Goal: Task Accomplishment & Management: Manage account settings

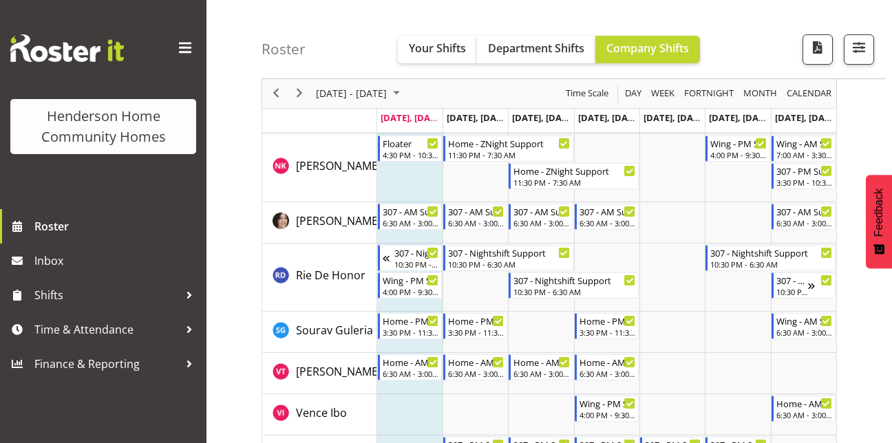
scroll to position [1952, 0]
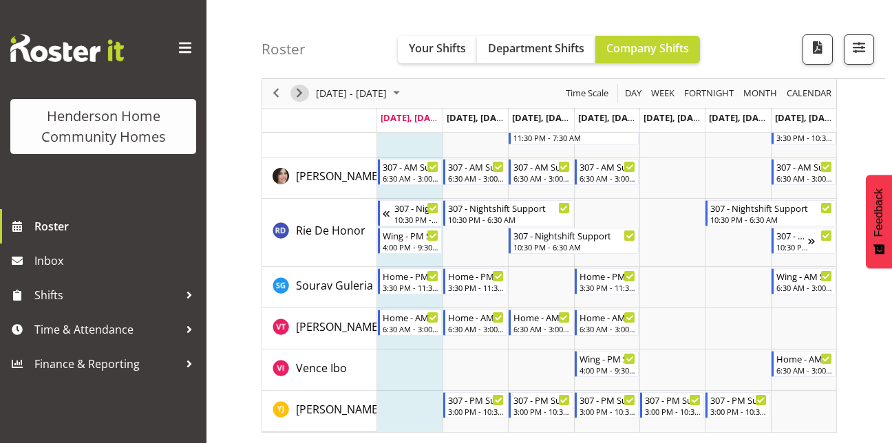
click at [303, 98] on span "Next" at bounding box center [299, 93] width 17 height 17
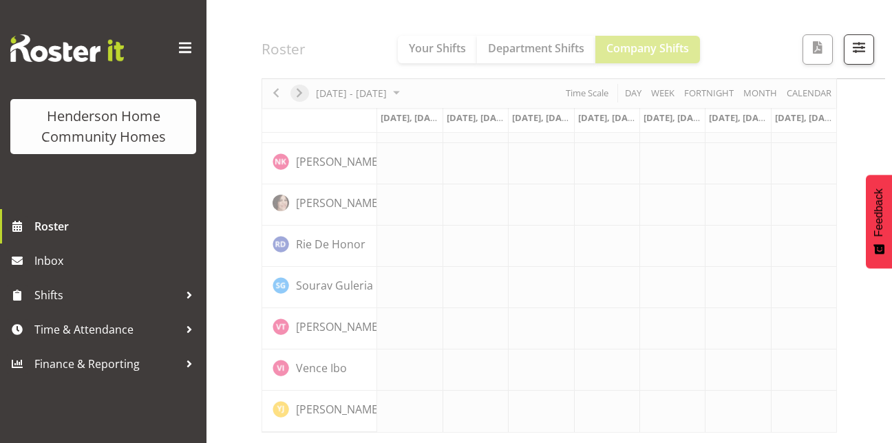
scroll to position [1083, 0]
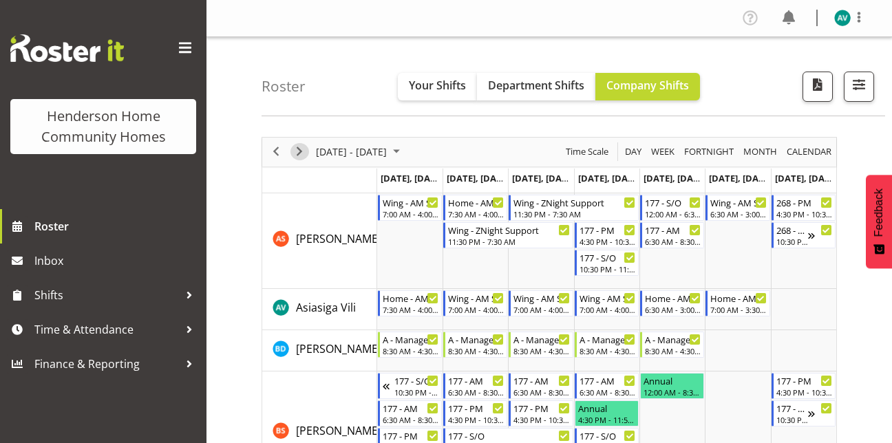
click at [301, 151] on span "Next" at bounding box center [299, 151] width 17 height 17
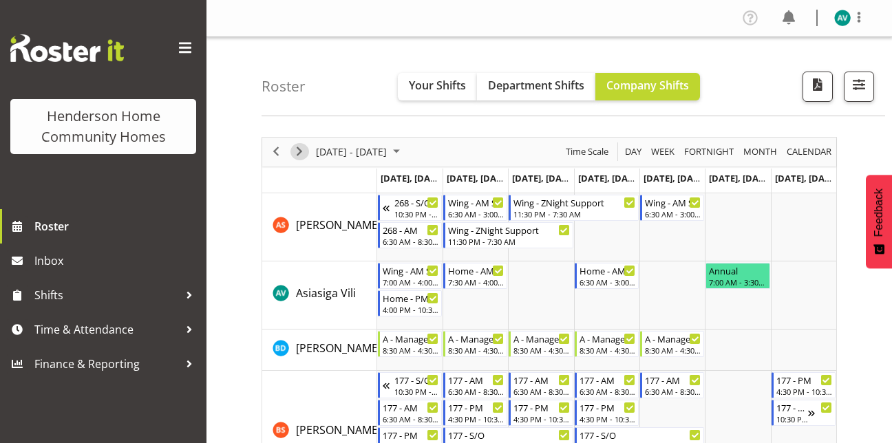
click at [308, 155] on button "Next" at bounding box center [299, 151] width 19 height 17
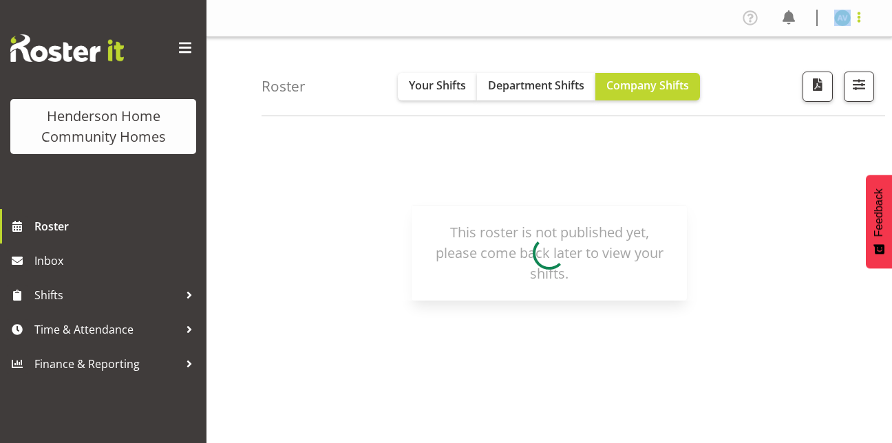
drag, startPoint x: 868, startPoint y: 12, endPoint x: 857, endPoint y: 15, distance: 11.5
click at [857, 15] on div "Profile Log Out" at bounding box center [856, 18] width 44 height 18
click at [857, 15] on span at bounding box center [859, 17] width 17 height 17
click at [767, 80] on link "Log Out" at bounding box center [801, 72] width 132 height 25
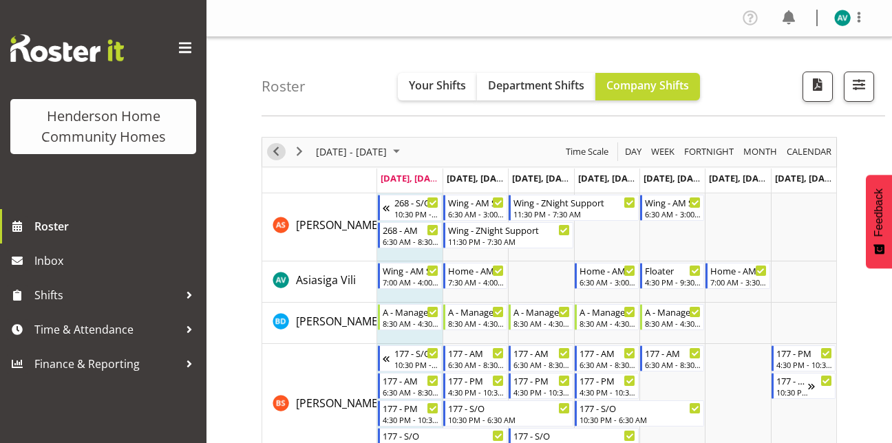
click at [284, 154] on span "Previous" at bounding box center [276, 151] width 17 height 17
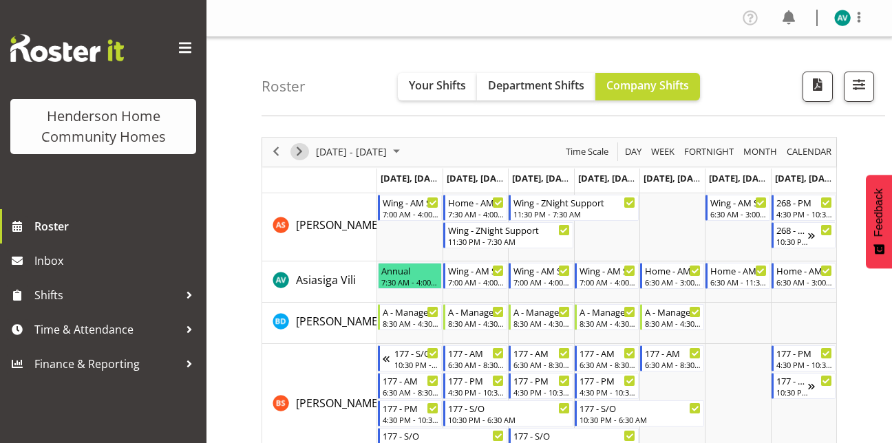
click at [297, 151] on span "Next" at bounding box center [299, 151] width 17 height 17
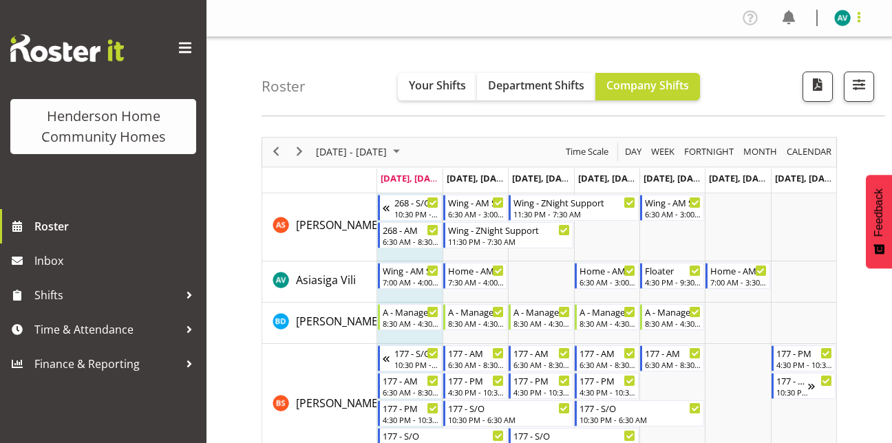
click at [859, 14] on span at bounding box center [859, 17] width 17 height 17
click at [793, 68] on link "Log Out" at bounding box center [801, 72] width 132 height 25
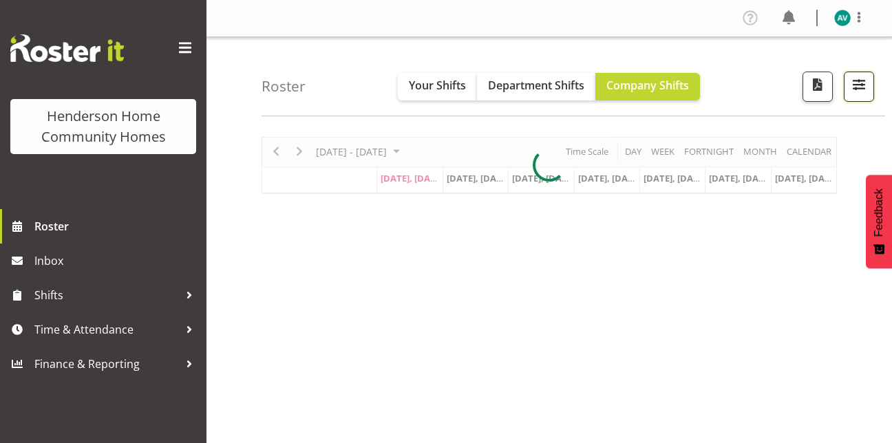
click at [855, 89] on span "button" at bounding box center [859, 85] width 18 height 18
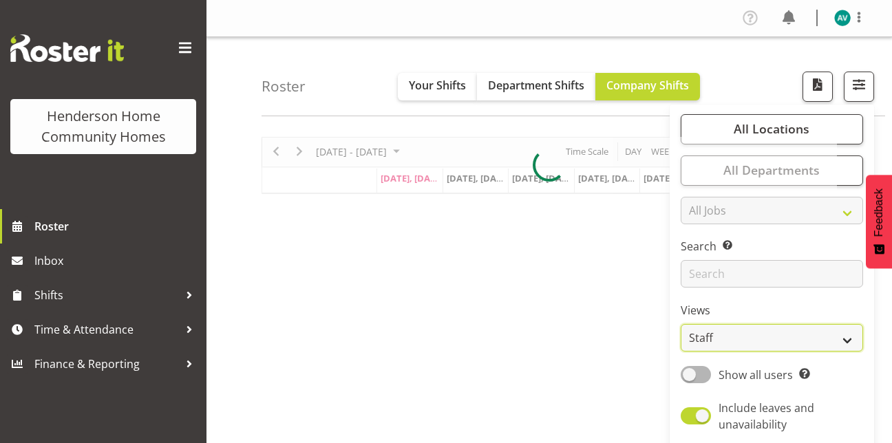
click at [694, 336] on select "Staff Role Shift - Horizontal Shift - Vertical Staff - Location" at bounding box center [772, 338] width 182 height 28
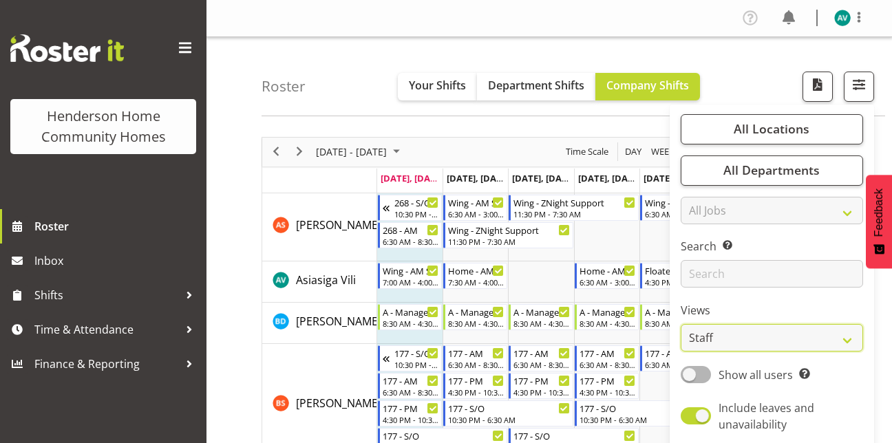
select select "role"
click at [681, 324] on select "Staff Role Shift - Horizontal Shift - Vertical Staff - Location" at bounding box center [772, 338] width 182 height 28
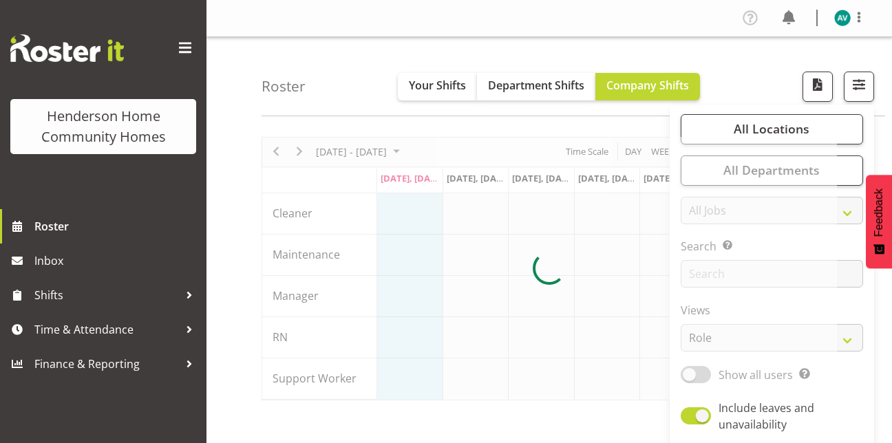
click at [743, 81] on div "Roster Your Shifts Department Shifts Company Shifts All Locations Clear [STREET…" at bounding box center [574, 76] width 624 height 79
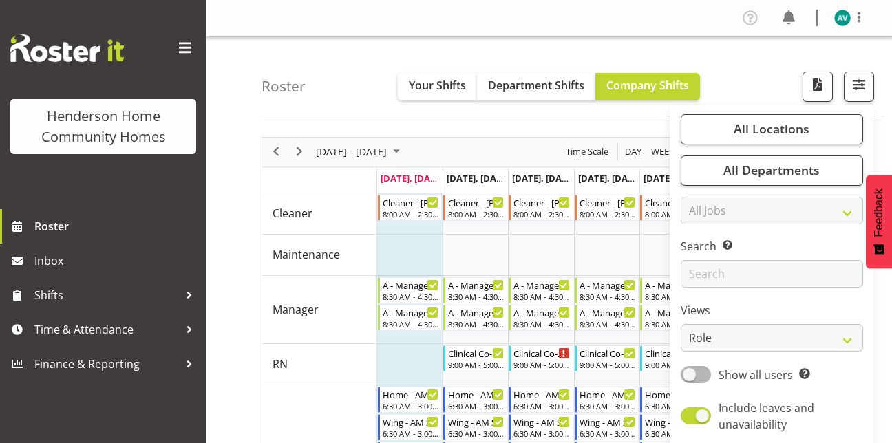
click at [743, 81] on div "Roster Your Shifts Department Shifts Company Shifts All Locations Clear [STREET…" at bounding box center [574, 76] width 624 height 79
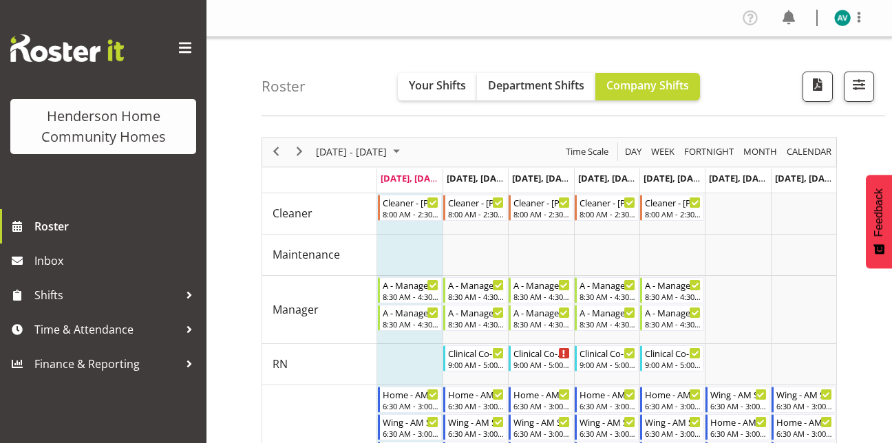
click at [743, 81] on div "Roster Your Shifts Department Shifts Company Shifts All Locations Clear [STREET…" at bounding box center [574, 76] width 624 height 79
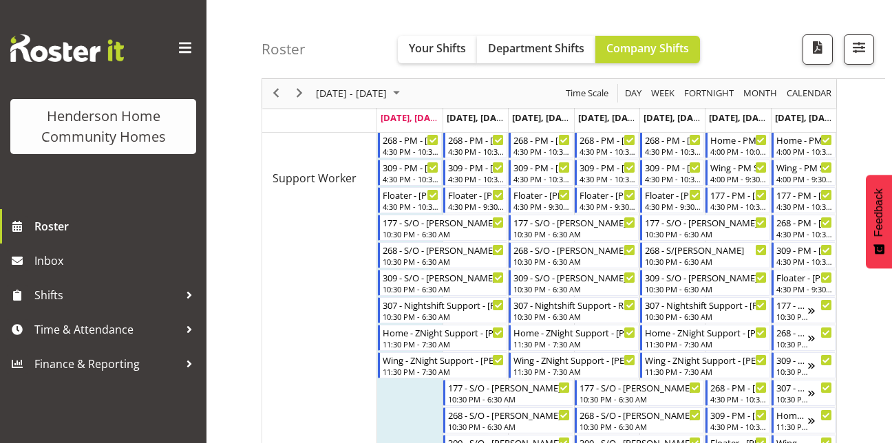
scroll to position [875, 0]
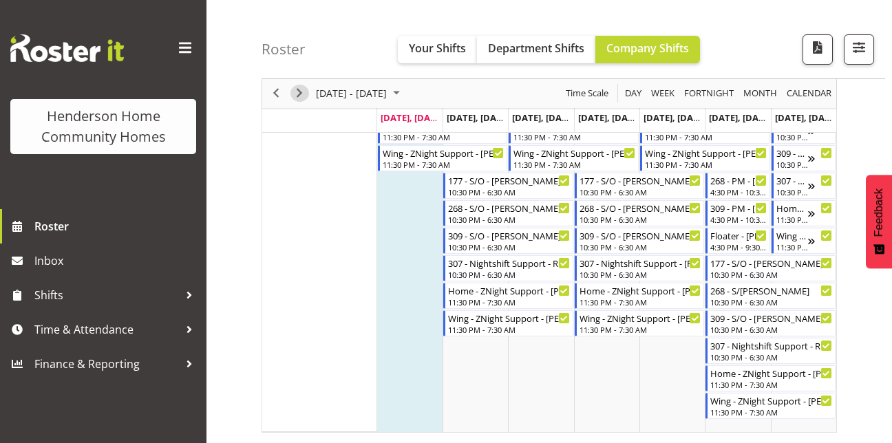
click at [302, 92] on span "Next" at bounding box center [299, 93] width 17 height 17
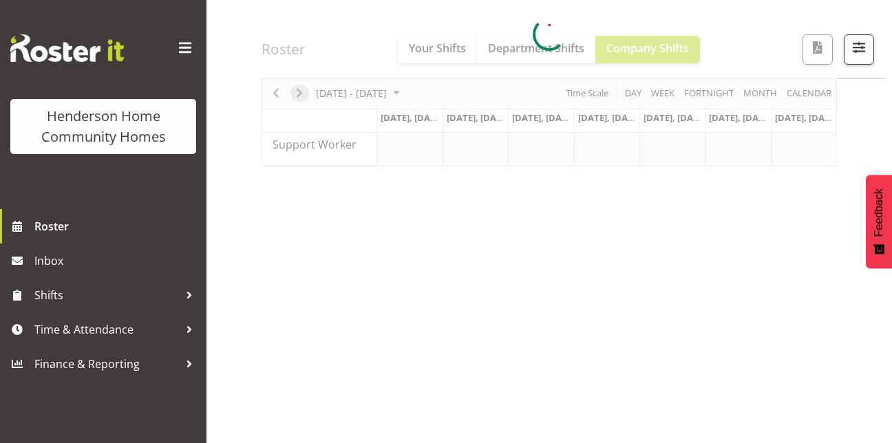
scroll to position [234, 0]
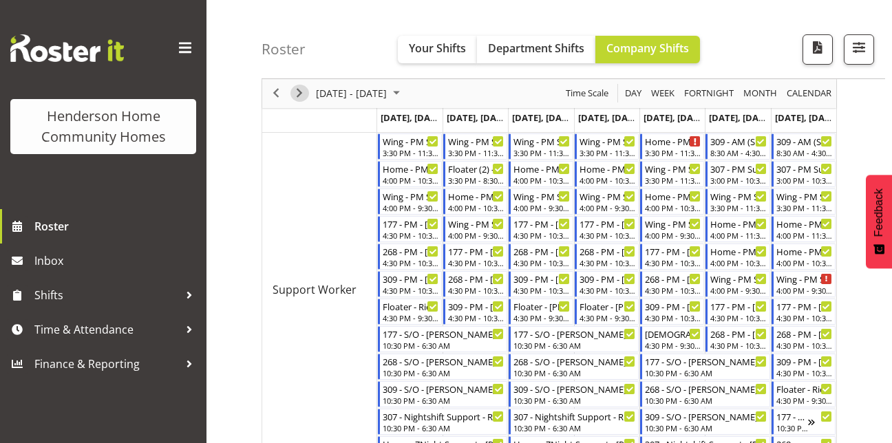
scroll to position [557, 0]
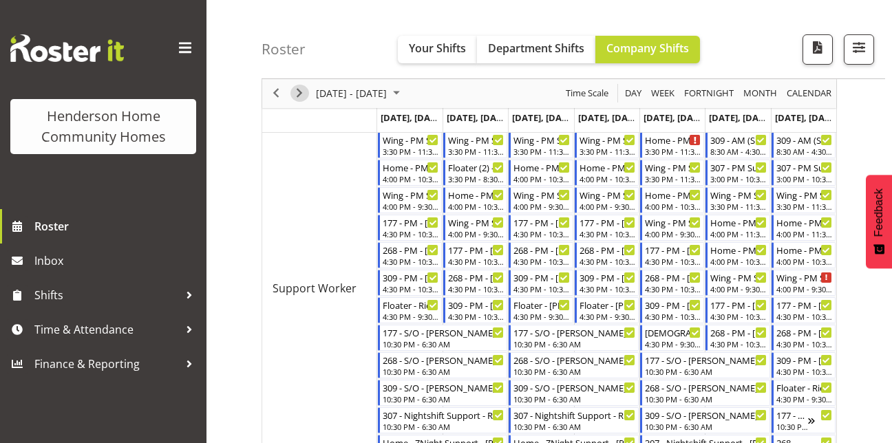
click at [295, 94] on span "Next" at bounding box center [299, 93] width 17 height 17
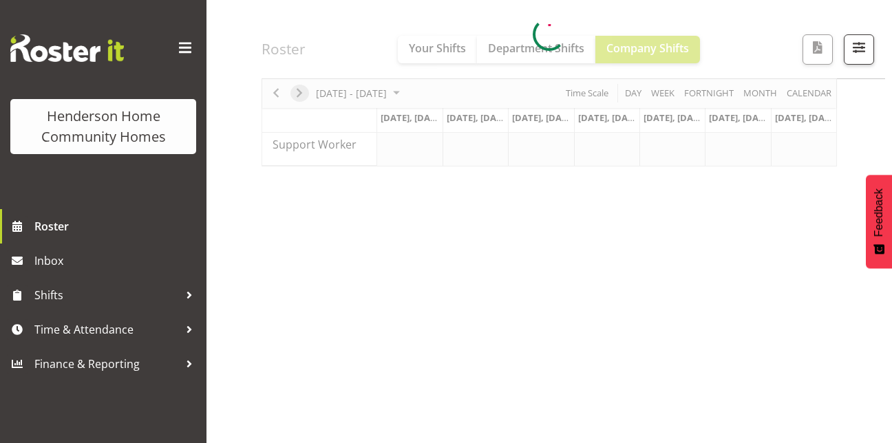
scroll to position [234, 0]
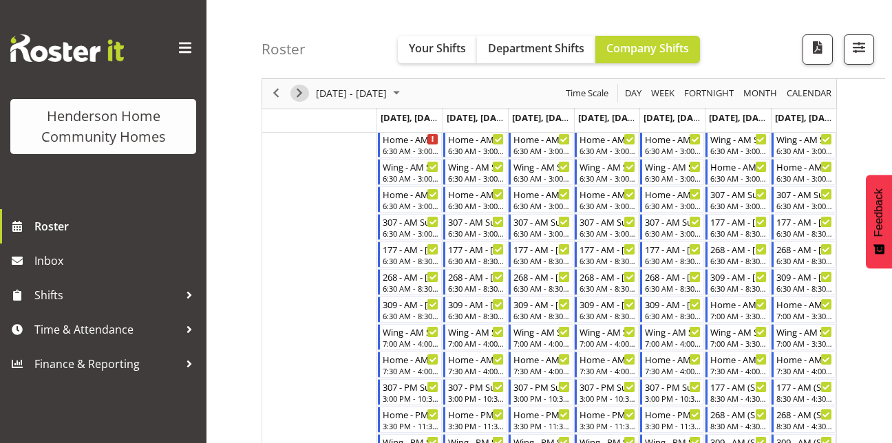
scroll to position [256, 0]
click at [399, 365] on div "Home - AM Support 3 - [PERSON_NAME] (BK) [PERSON_NAME] 7:30 AM - 4:00 PM" at bounding box center [411, 364] width 56 height 26
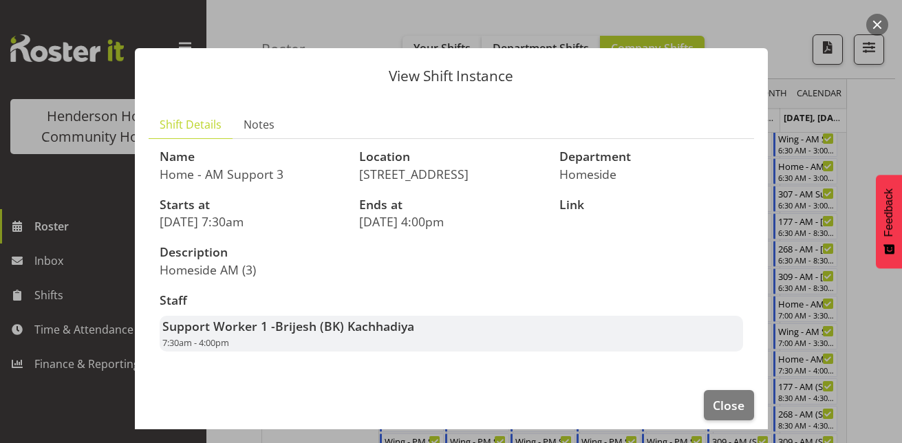
click at [884, 111] on div at bounding box center [451, 221] width 902 height 443
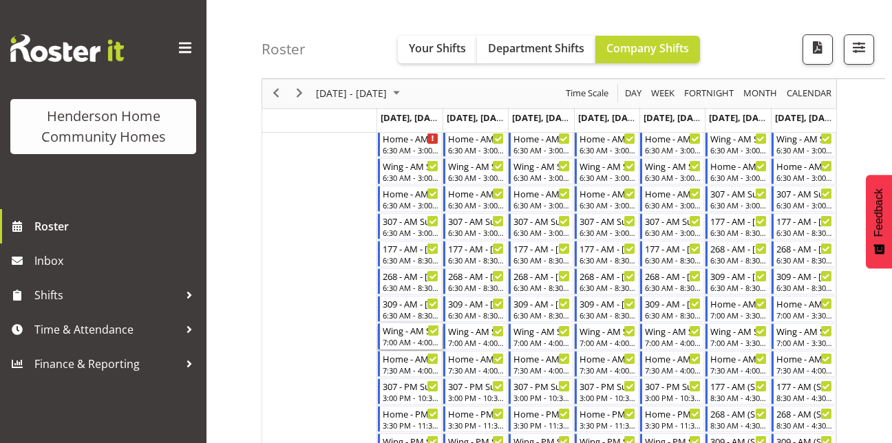
click at [404, 339] on div "7:00 AM - 4:00 PM" at bounding box center [411, 342] width 56 height 11
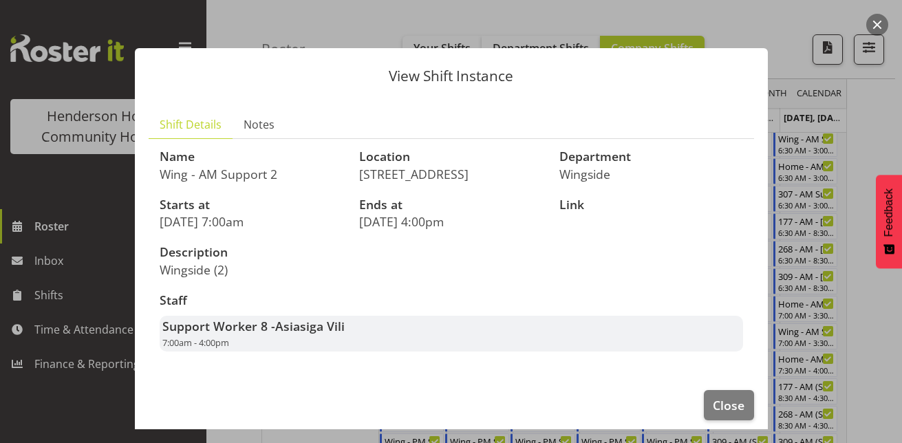
click at [855, 189] on div at bounding box center [451, 221] width 902 height 443
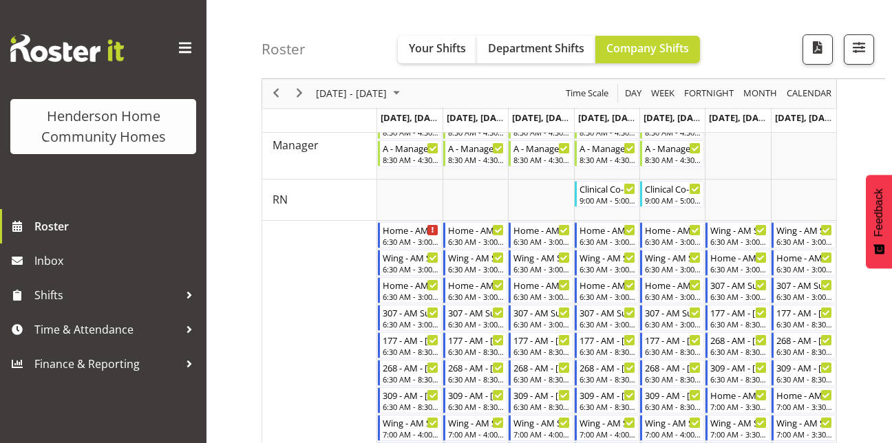
scroll to position [0, 0]
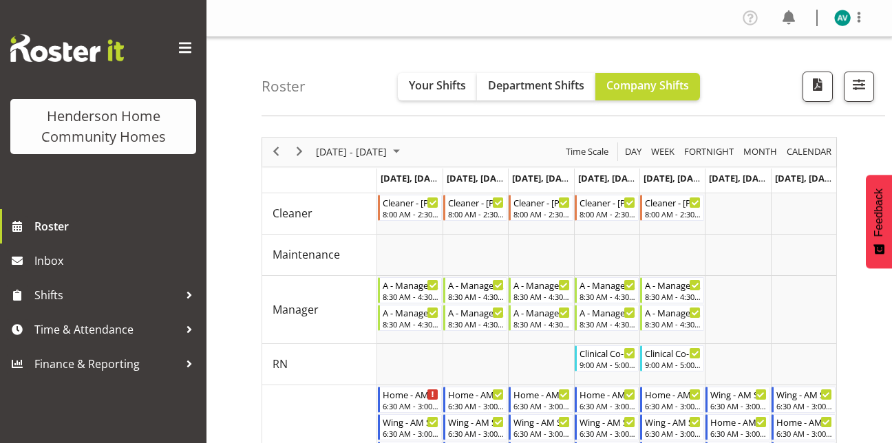
click at [301, 162] on div "next period" at bounding box center [299, 152] width 23 height 29
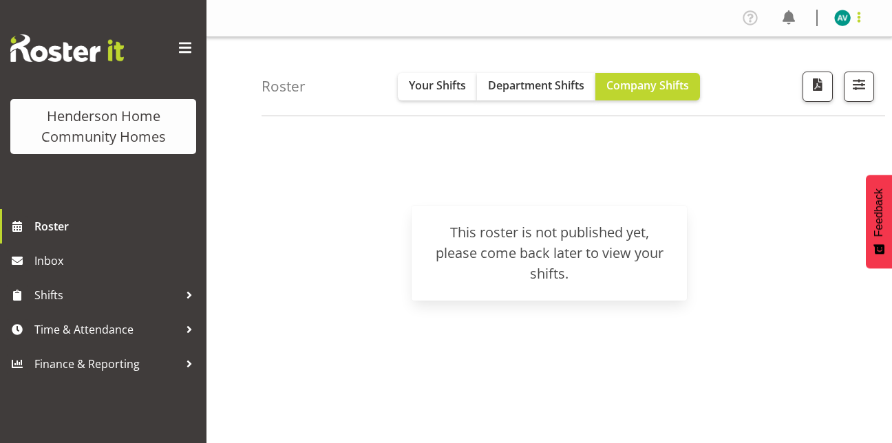
click at [861, 13] on span at bounding box center [859, 17] width 17 height 17
click at [781, 76] on link "Log Out" at bounding box center [801, 72] width 132 height 25
